Goal: Information Seeking & Learning: Learn about a topic

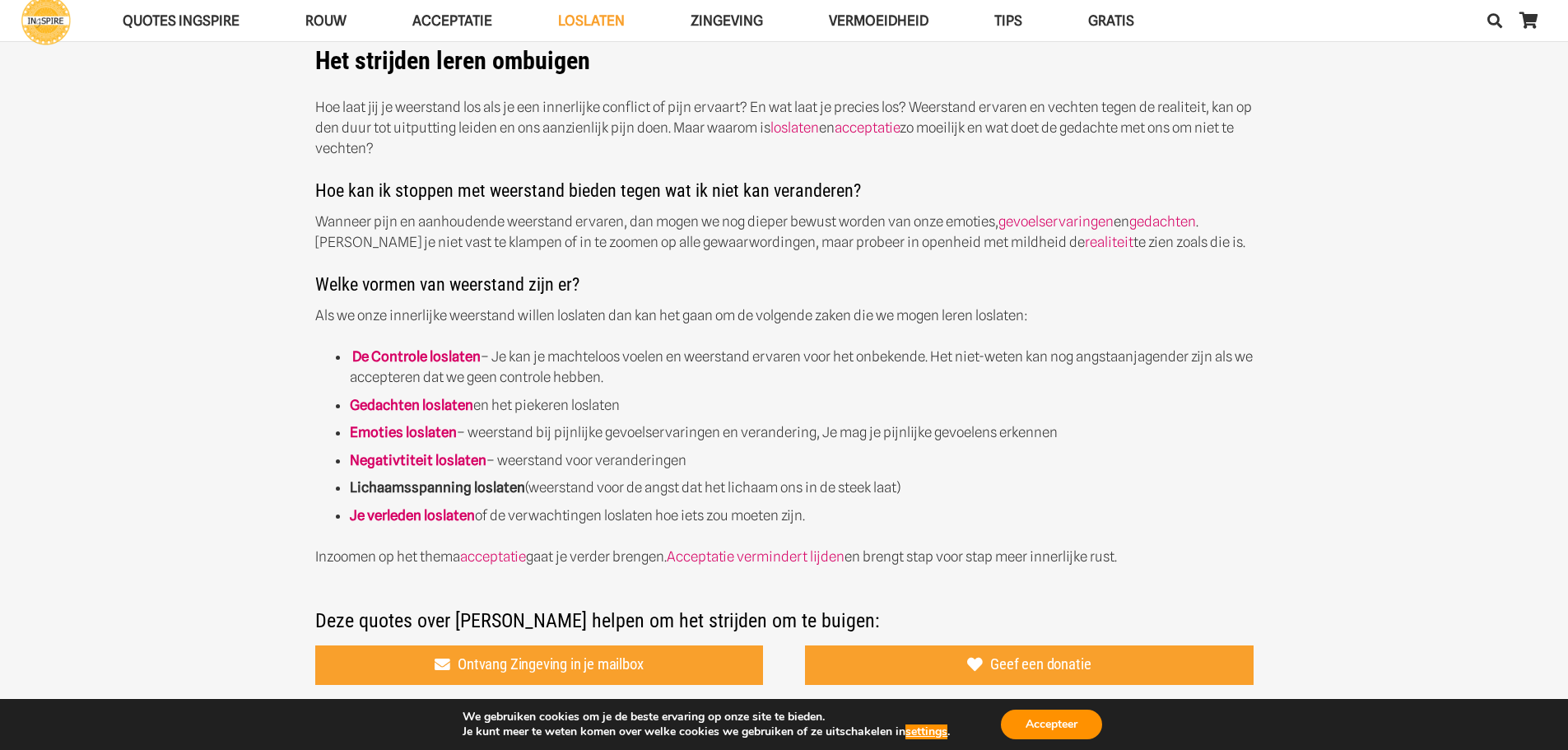
scroll to position [494, 0]
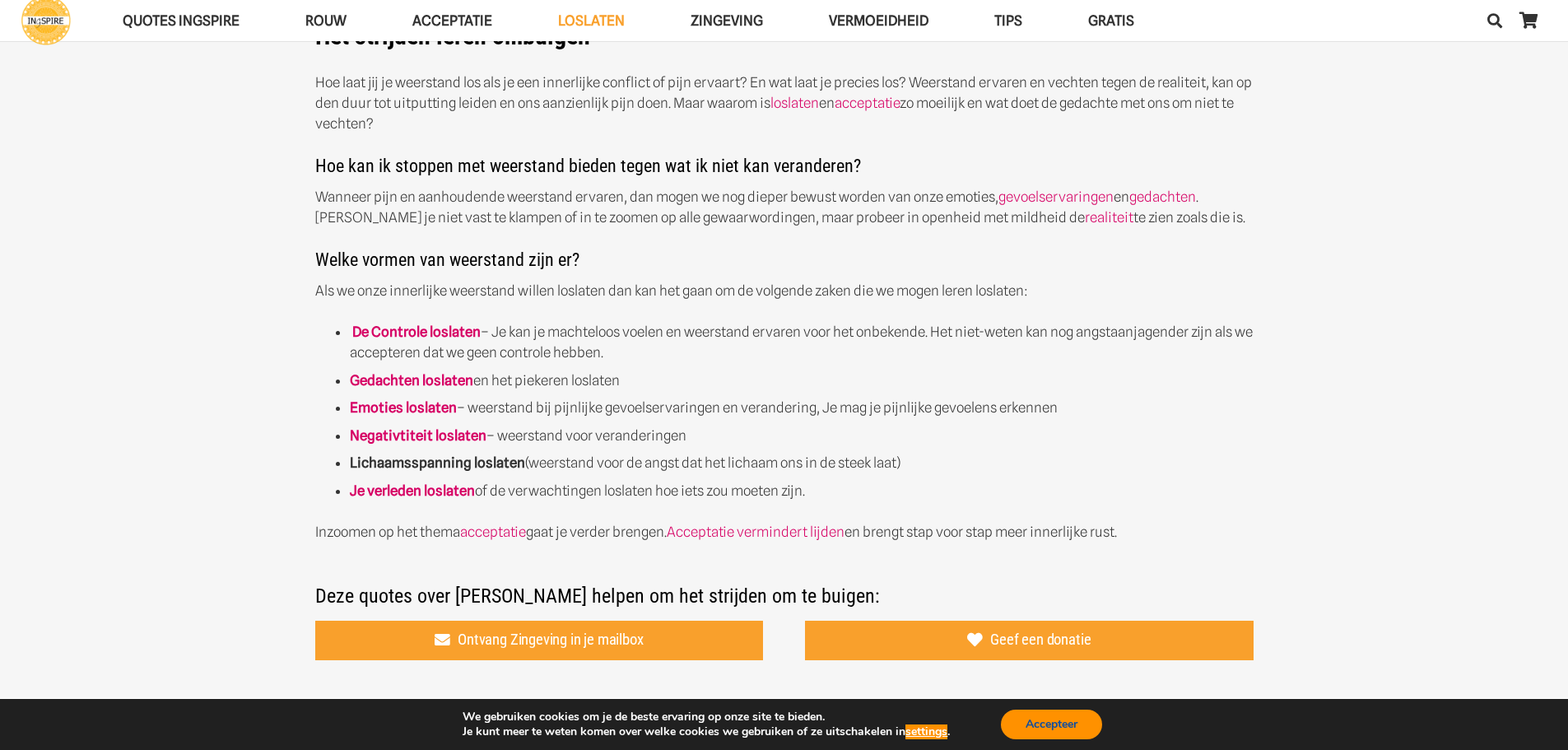
click at [1054, 731] on button "Accepteer" at bounding box center [1052, 724] width 101 height 30
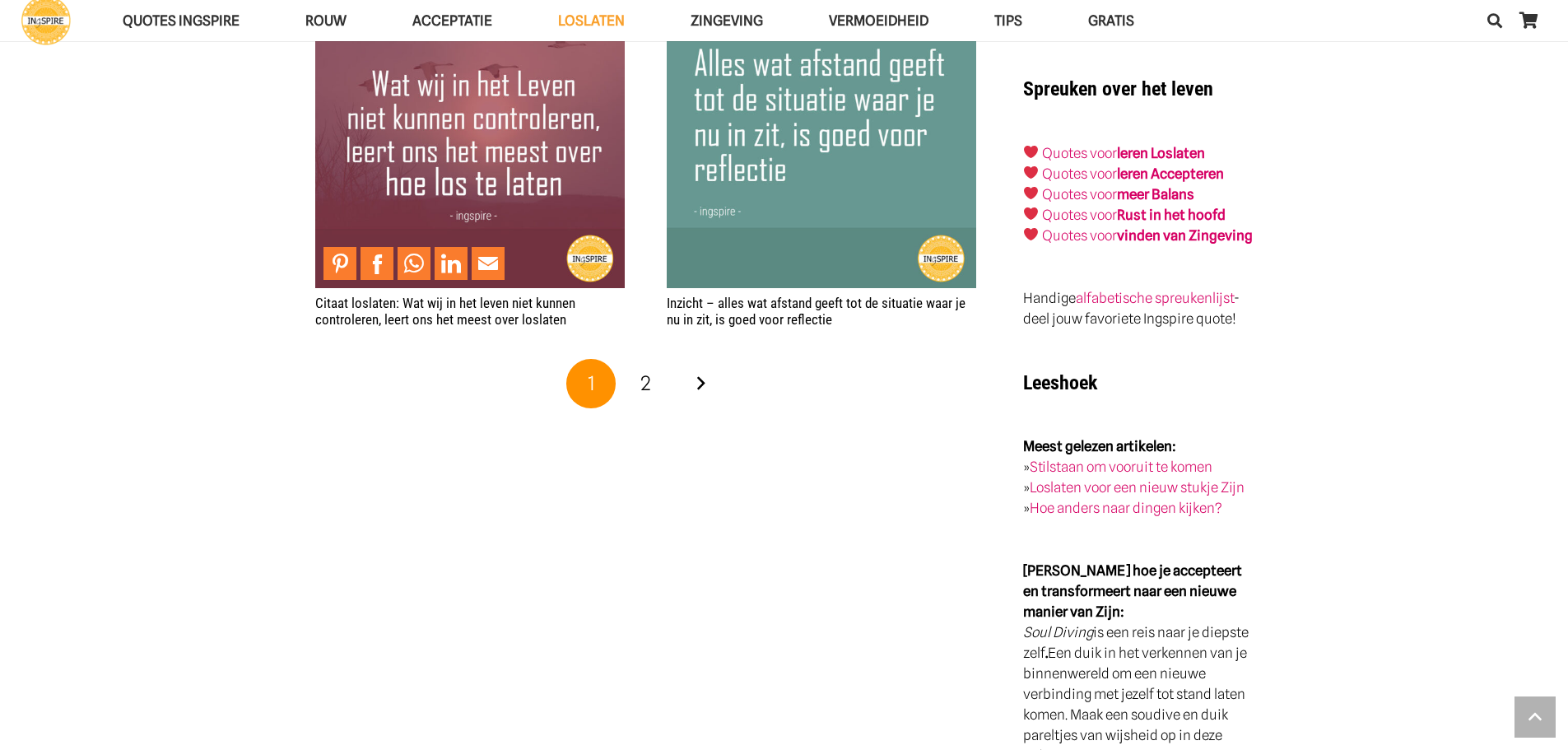
scroll to position [3211, 0]
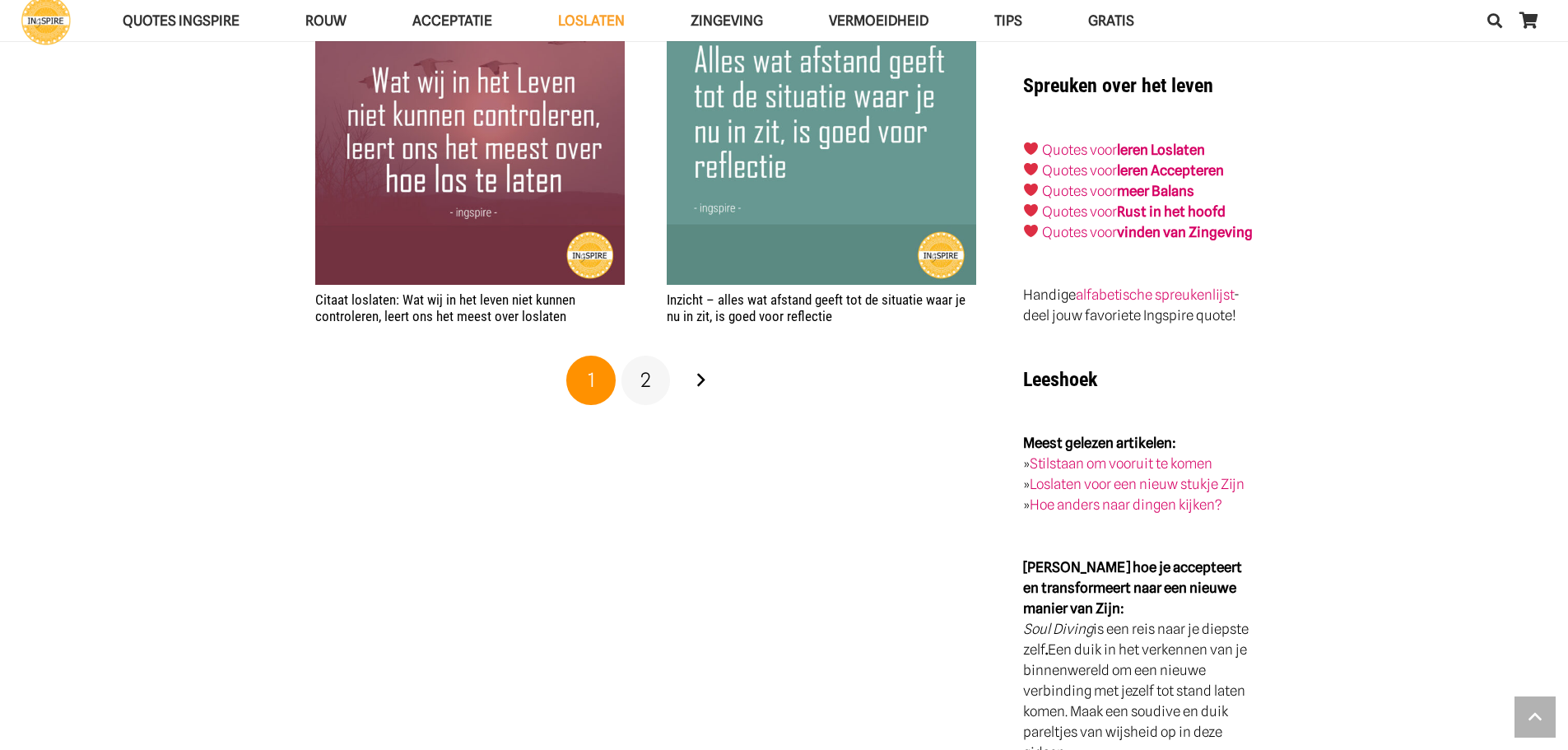
click at [639, 381] on link "2" at bounding box center [646, 380] width 50 height 50
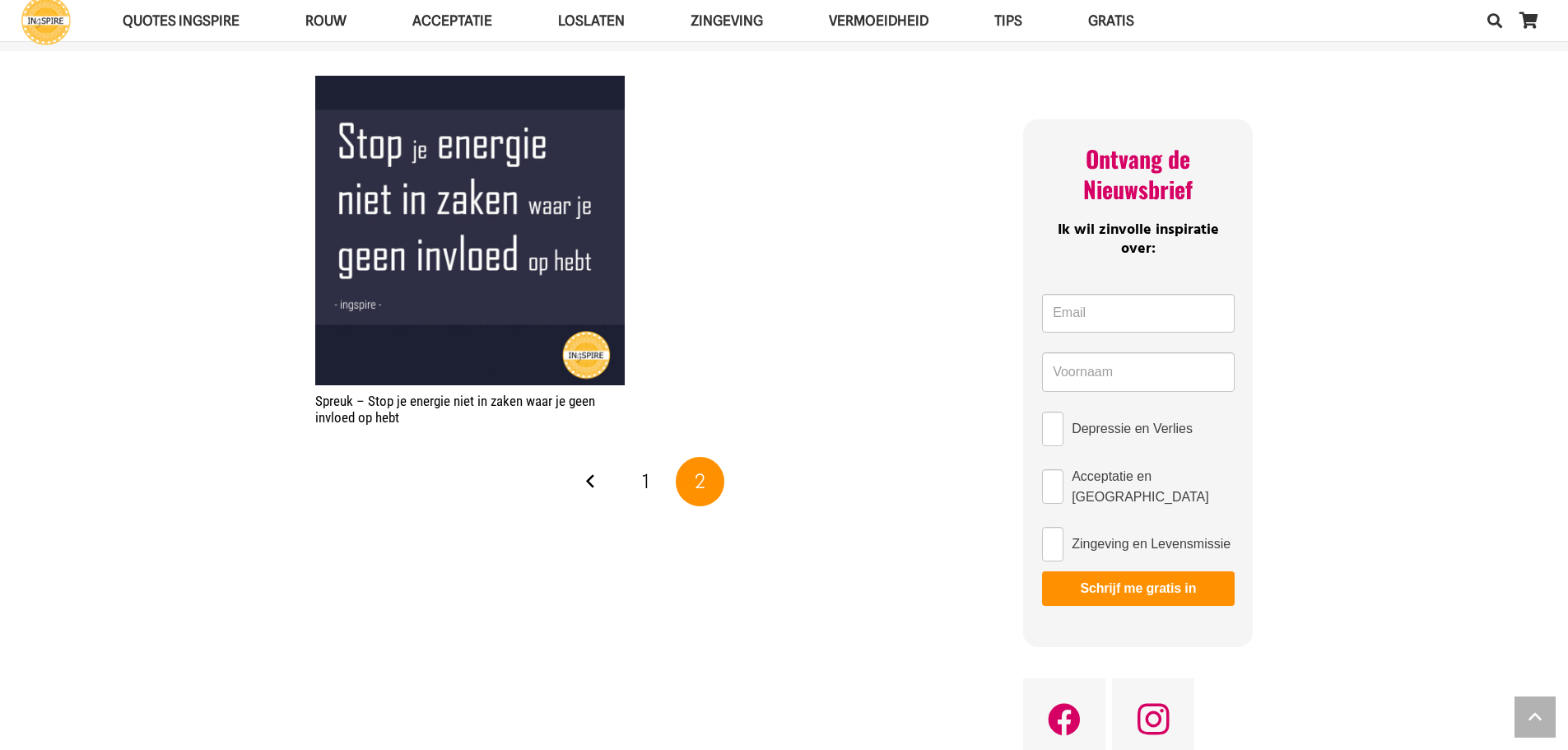
scroll to position [1152, 0]
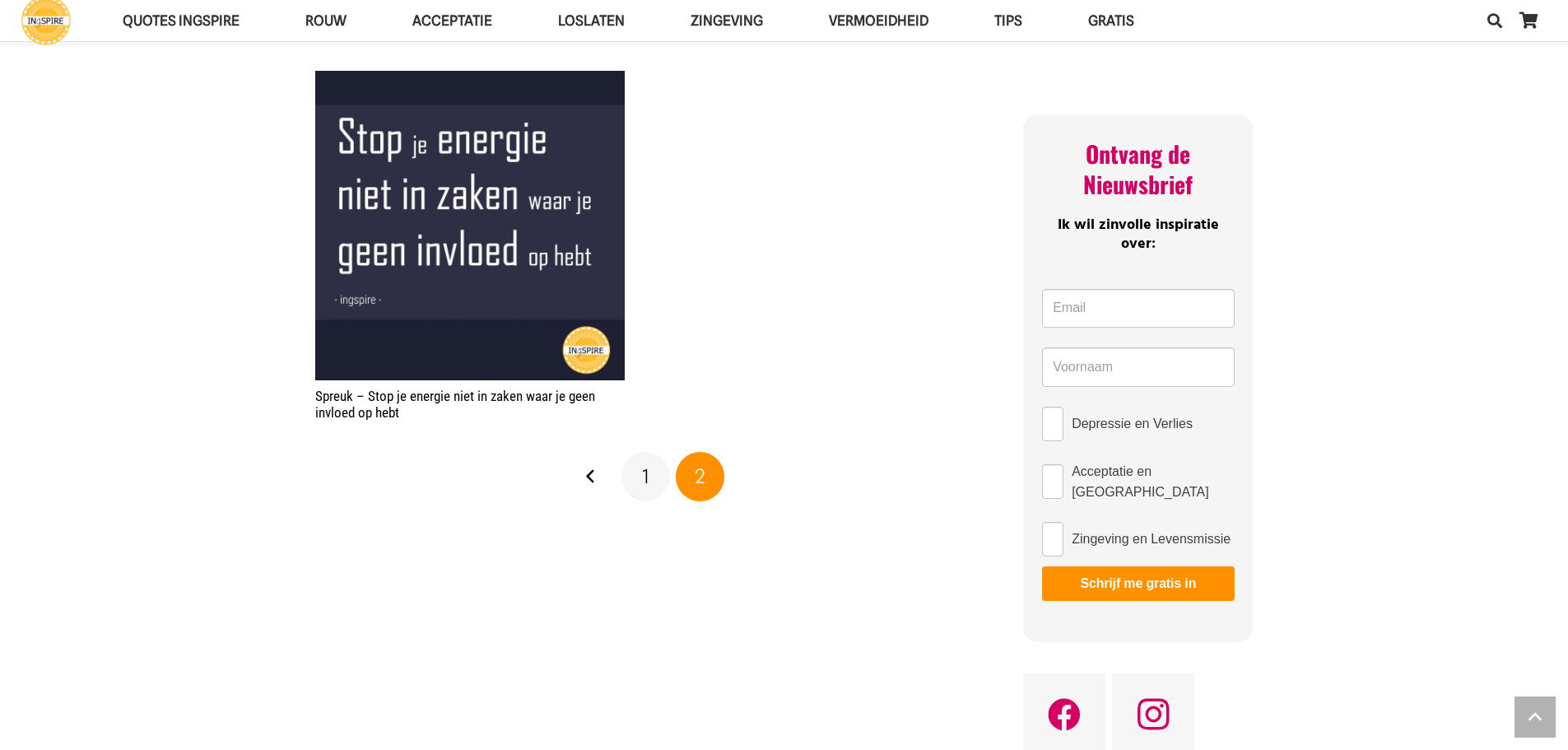
click at [643, 476] on span "1" at bounding box center [645, 477] width 7 height 24
